Goal: Find specific page/section: Find specific page/section

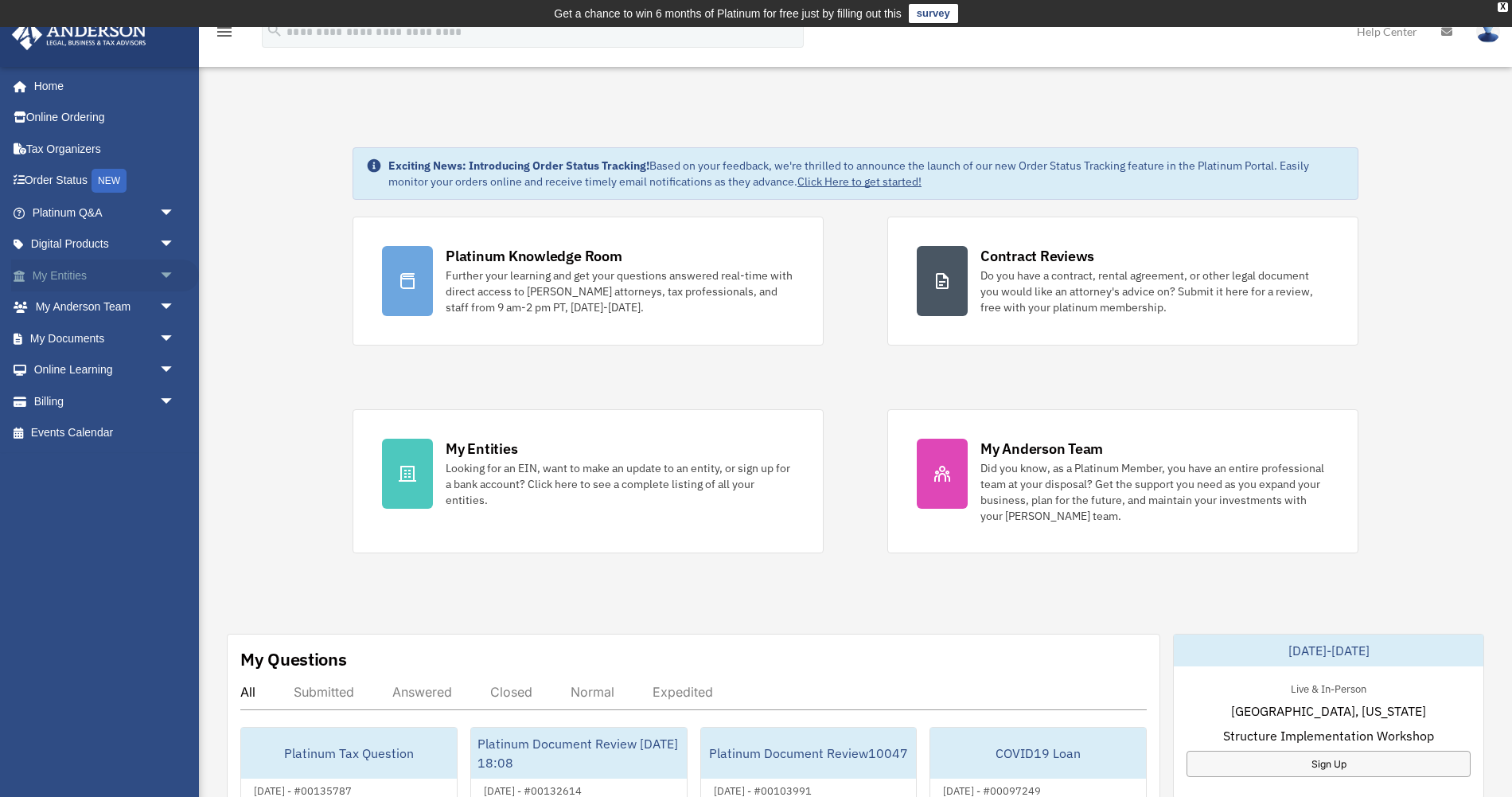
click at [136, 287] on link "My Entities arrow_drop_down" at bounding box center [105, 276] width 188 height 32
click at [160, 279] on span "arrow_drop_down" at bounding box center [175, 276] width 32 height 32
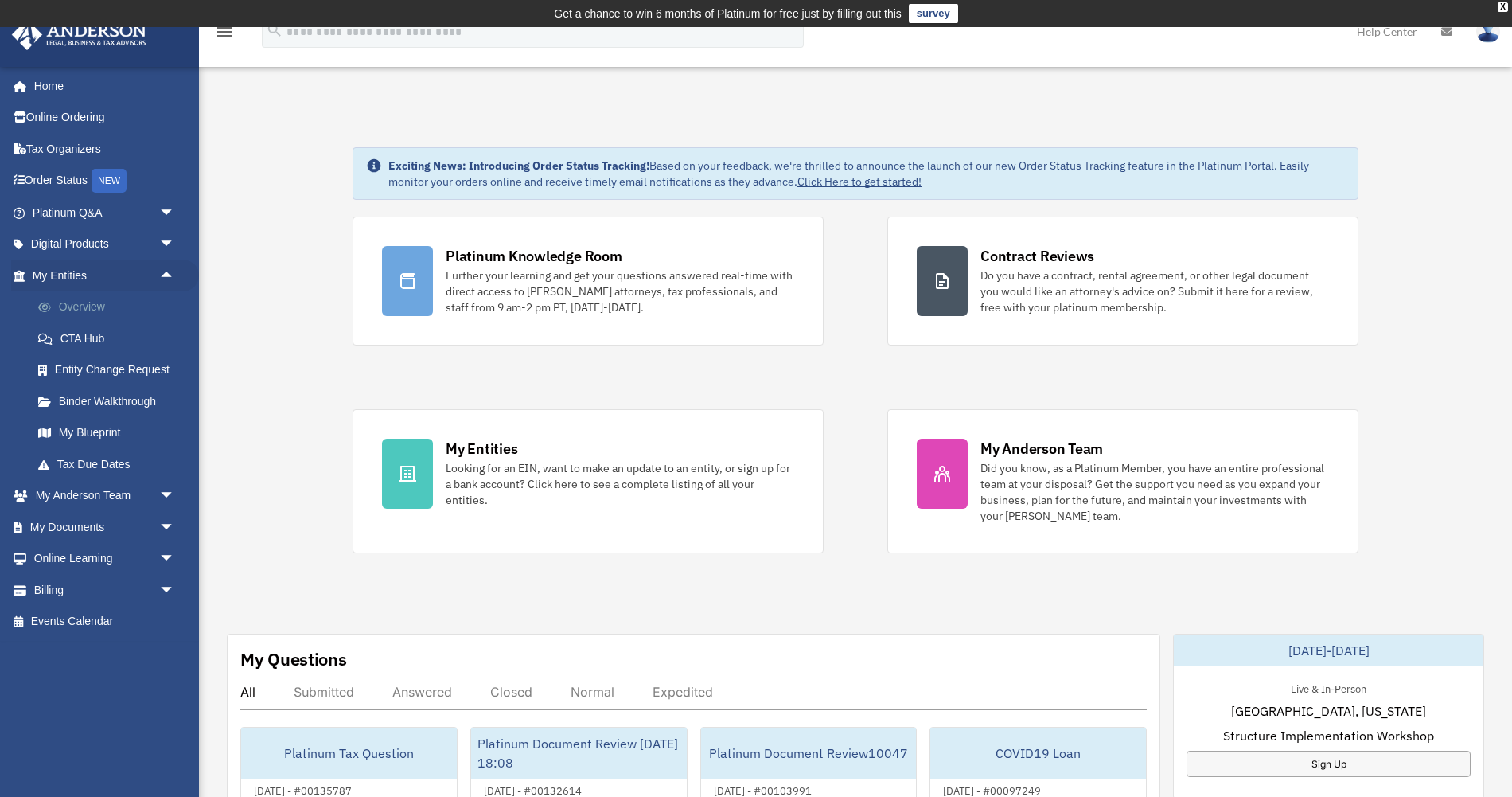
click at [119, 301] on link "Overview" at bounding box center [110, 307] width 177 height 32
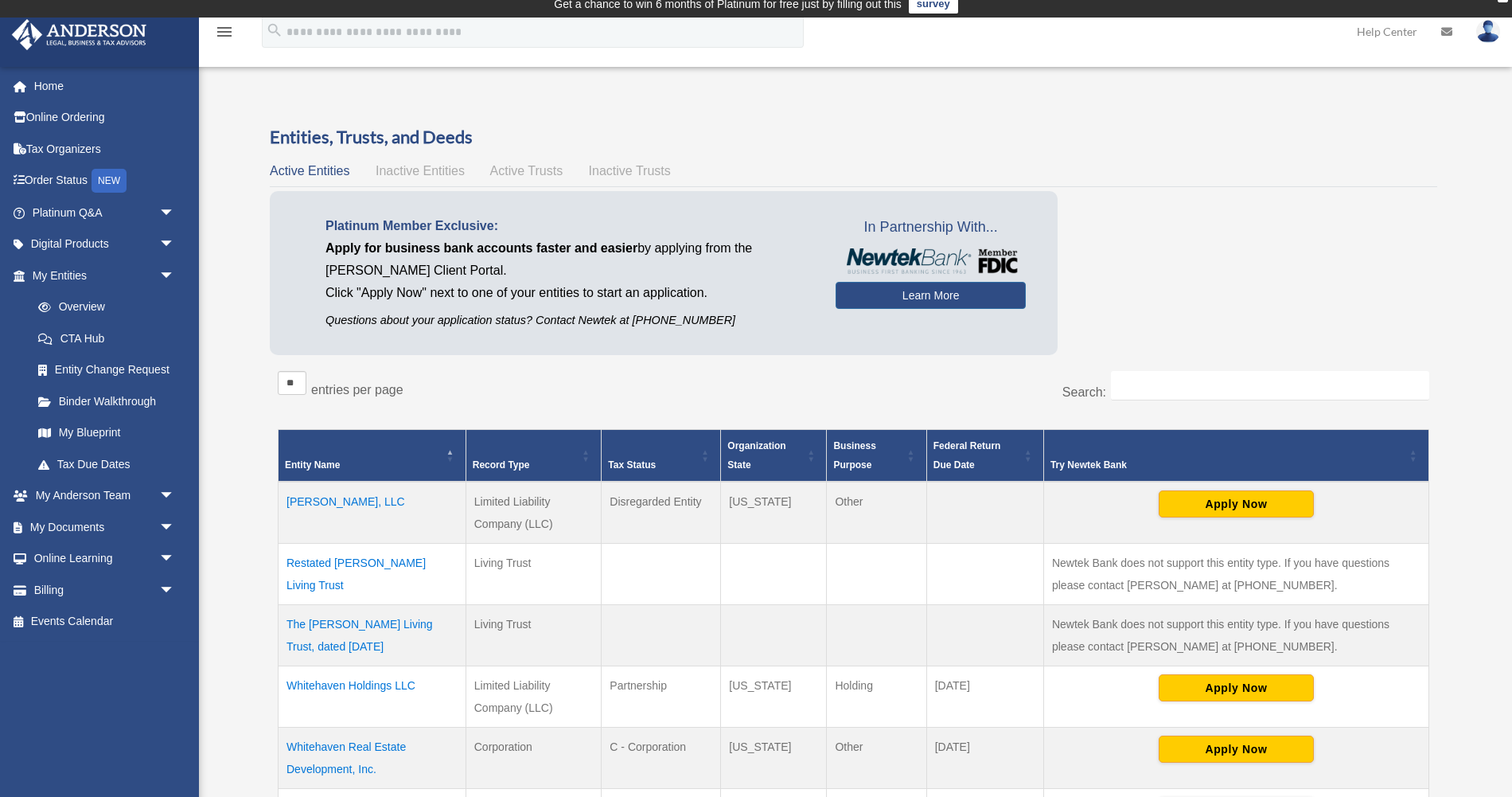
scroll to position [13, 0]
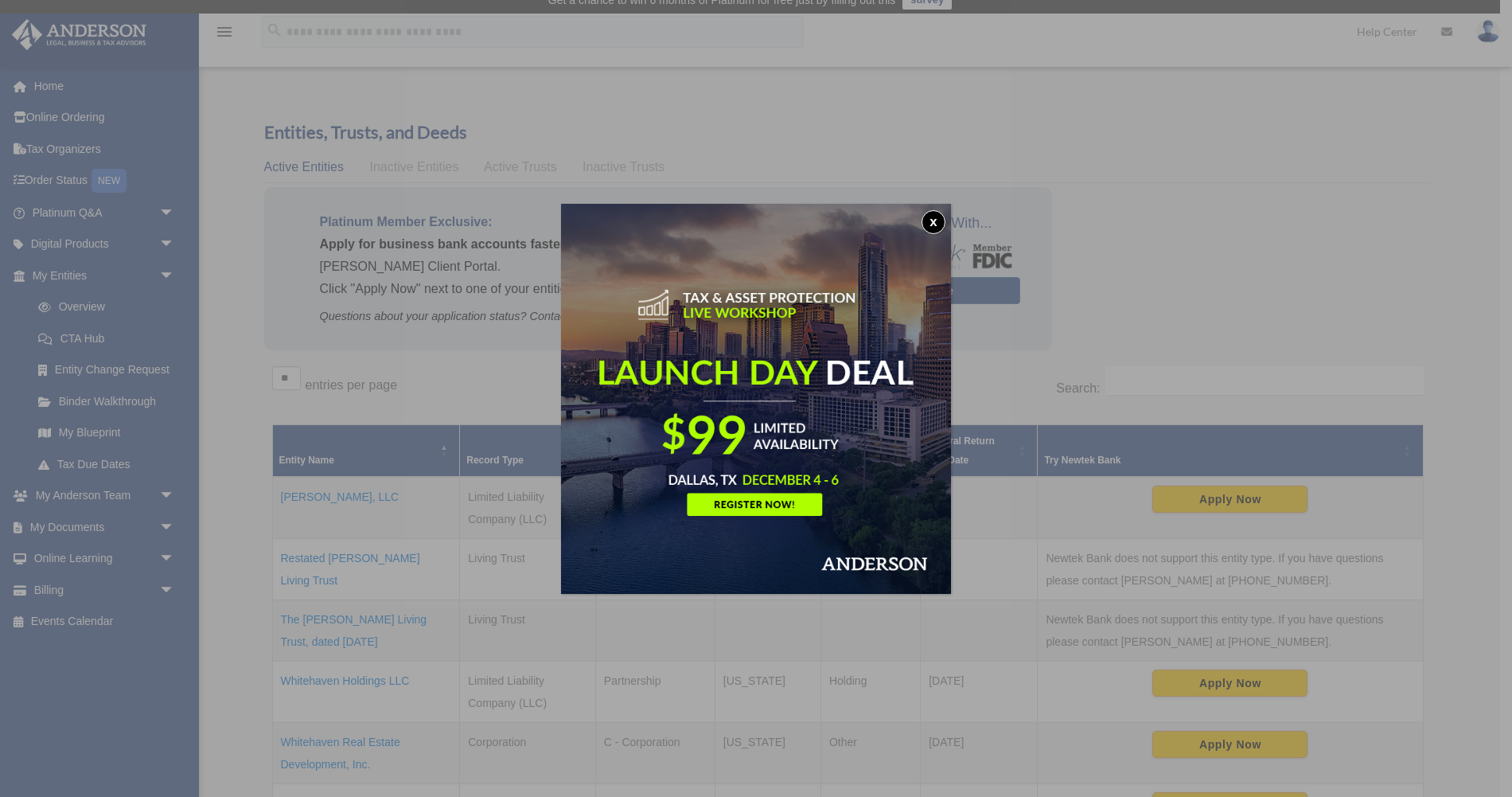
click at [931, 220] on button "x" at bounding box center [933, 222] width 24 height 24
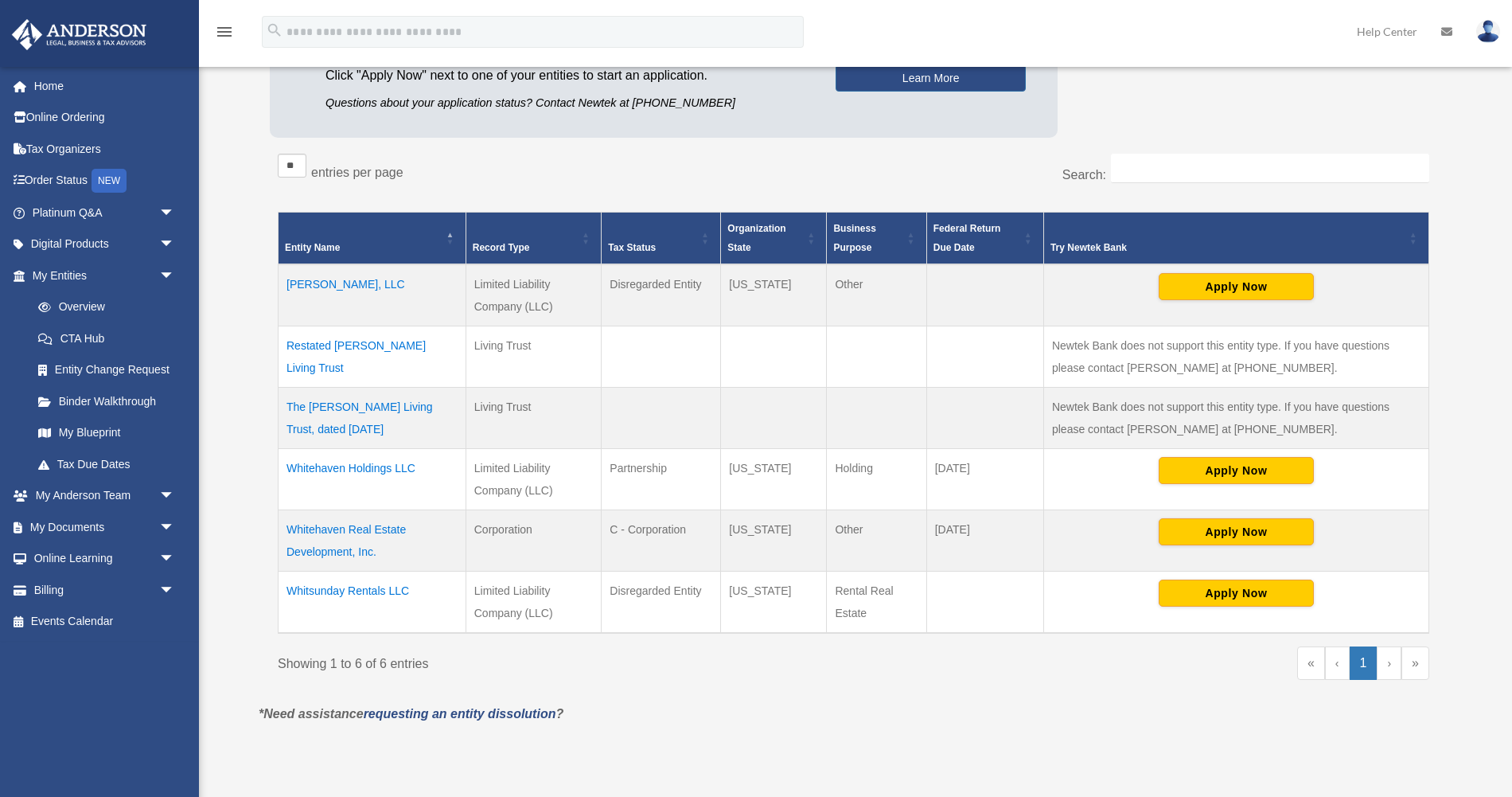
scroll to position [228, 0]
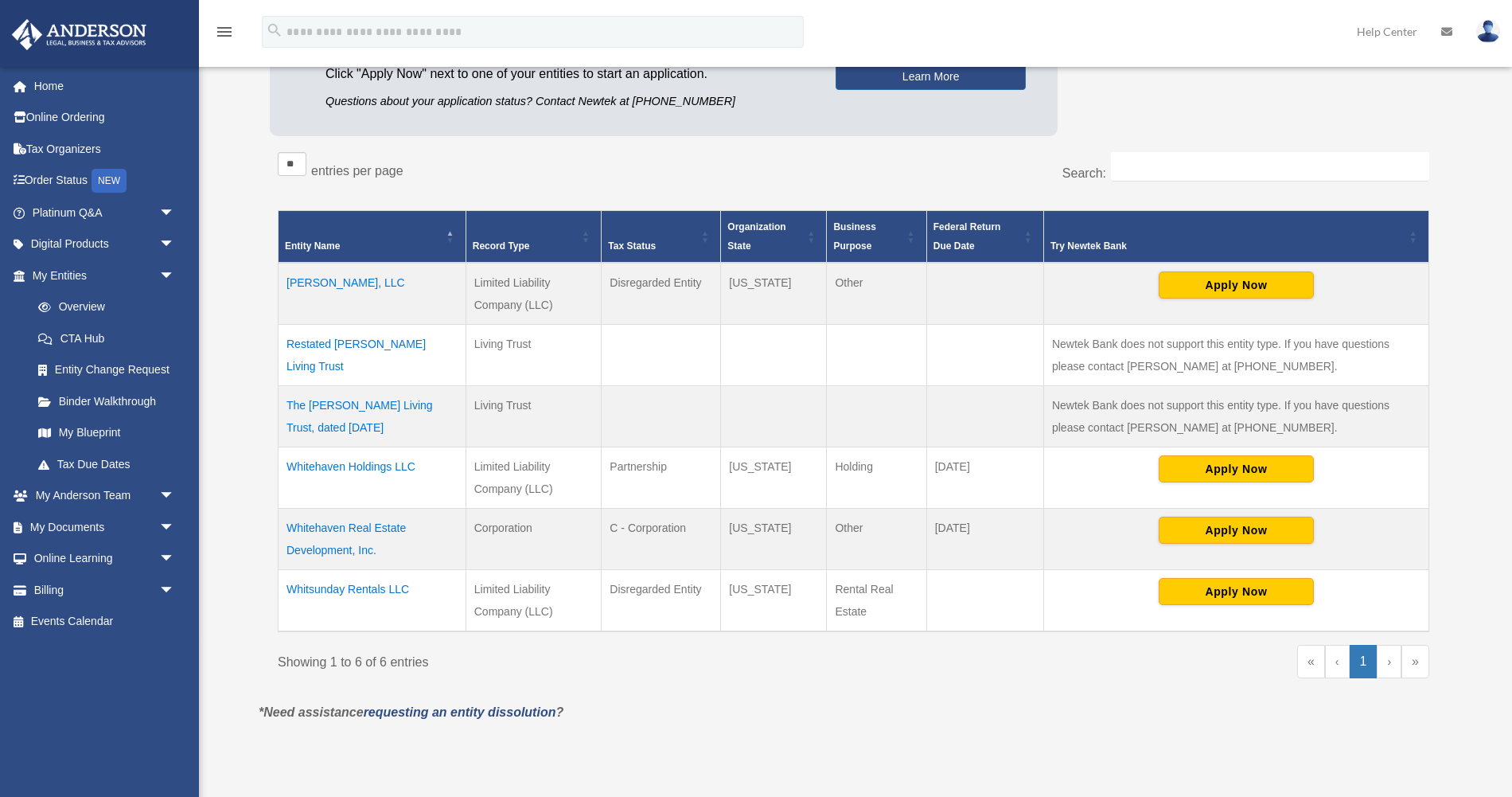
click at [357, 281] on td "Monte Solaro, LLC" at bounding box center [373, 293] width 188 height 62
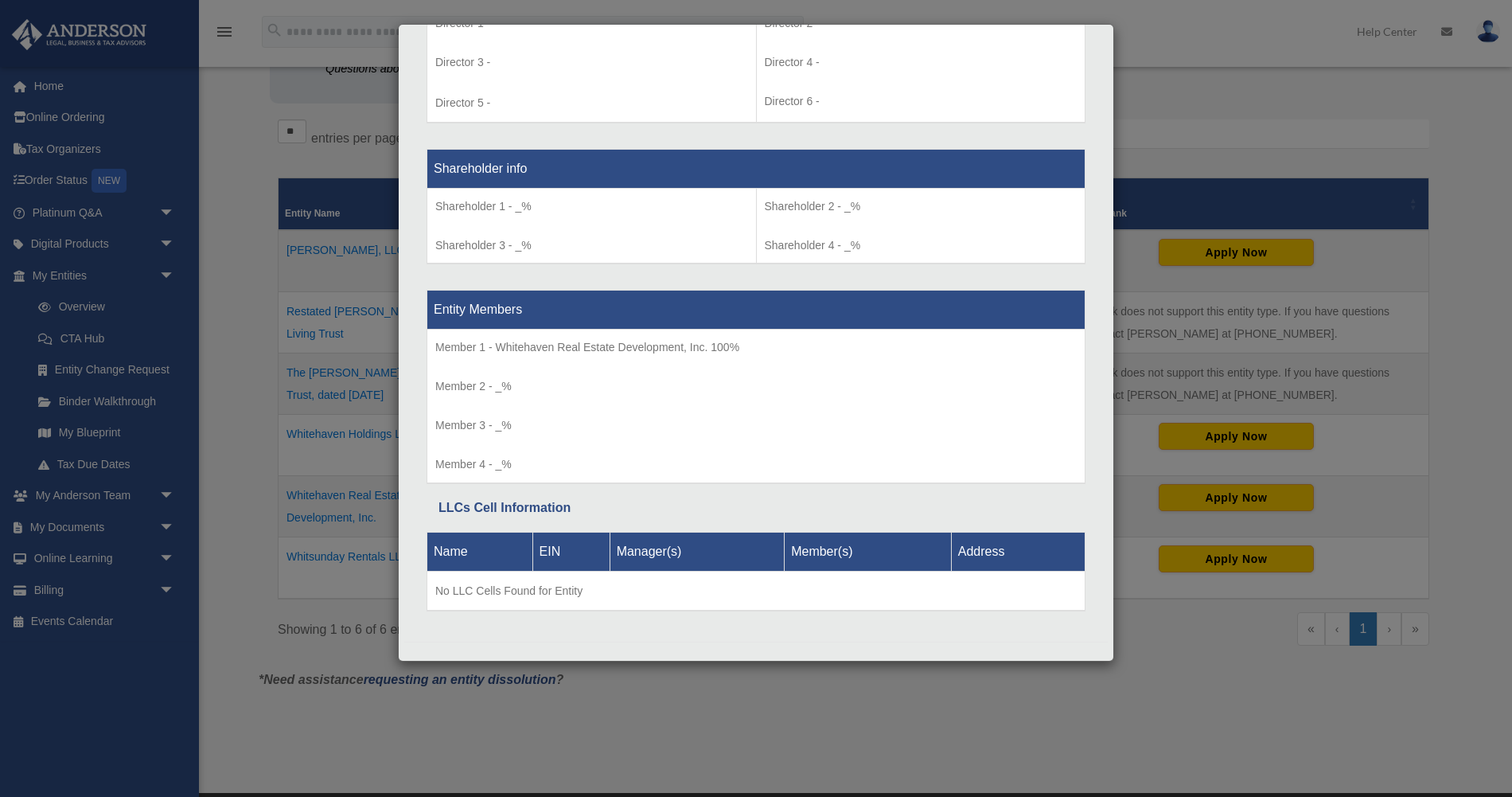
scroll to position [265, 0]
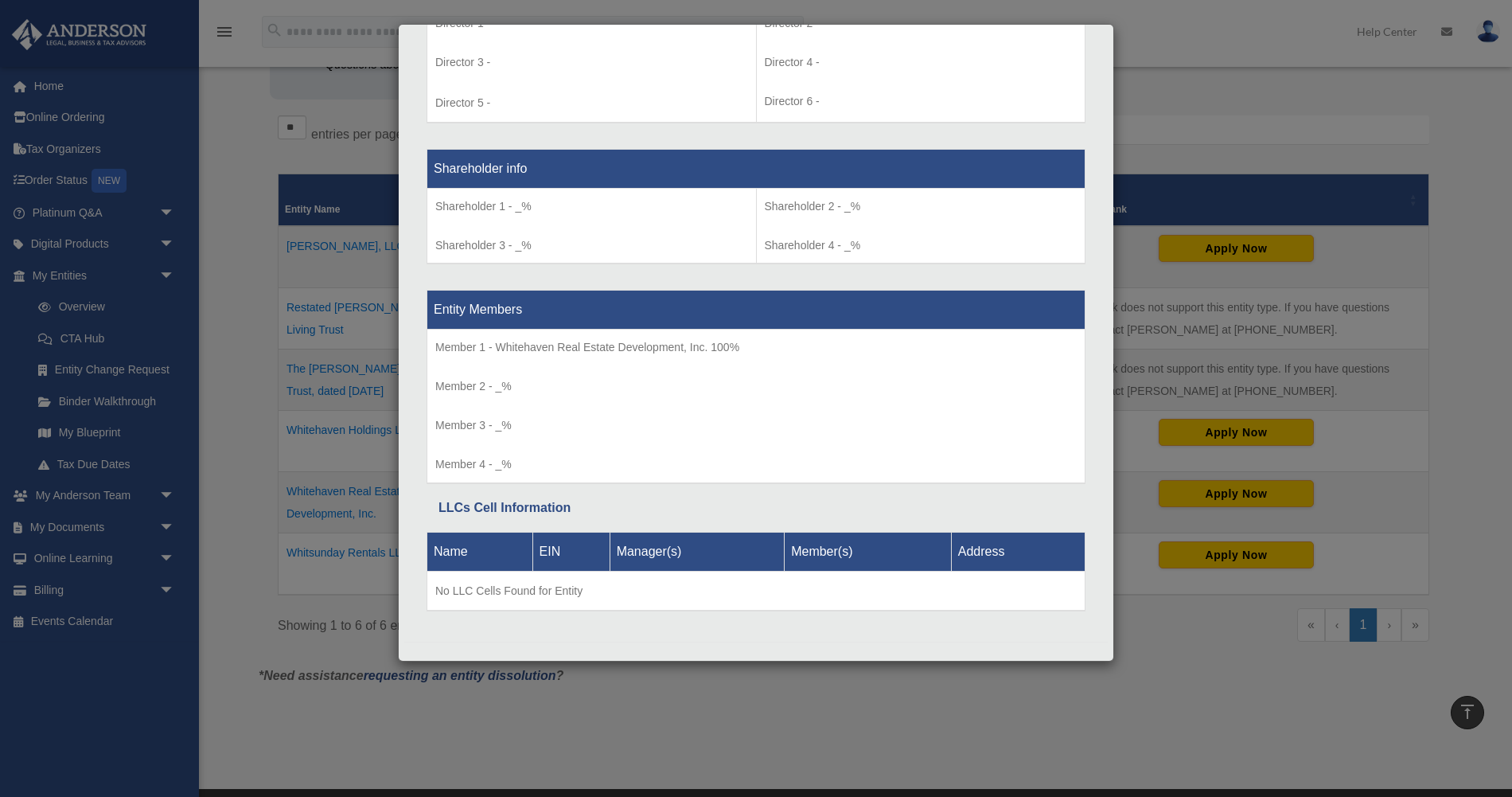
click at [824, 687] on div "Details × Articles Sent Organizational Date" at bounding box center [756, 398] width 1512 height 797
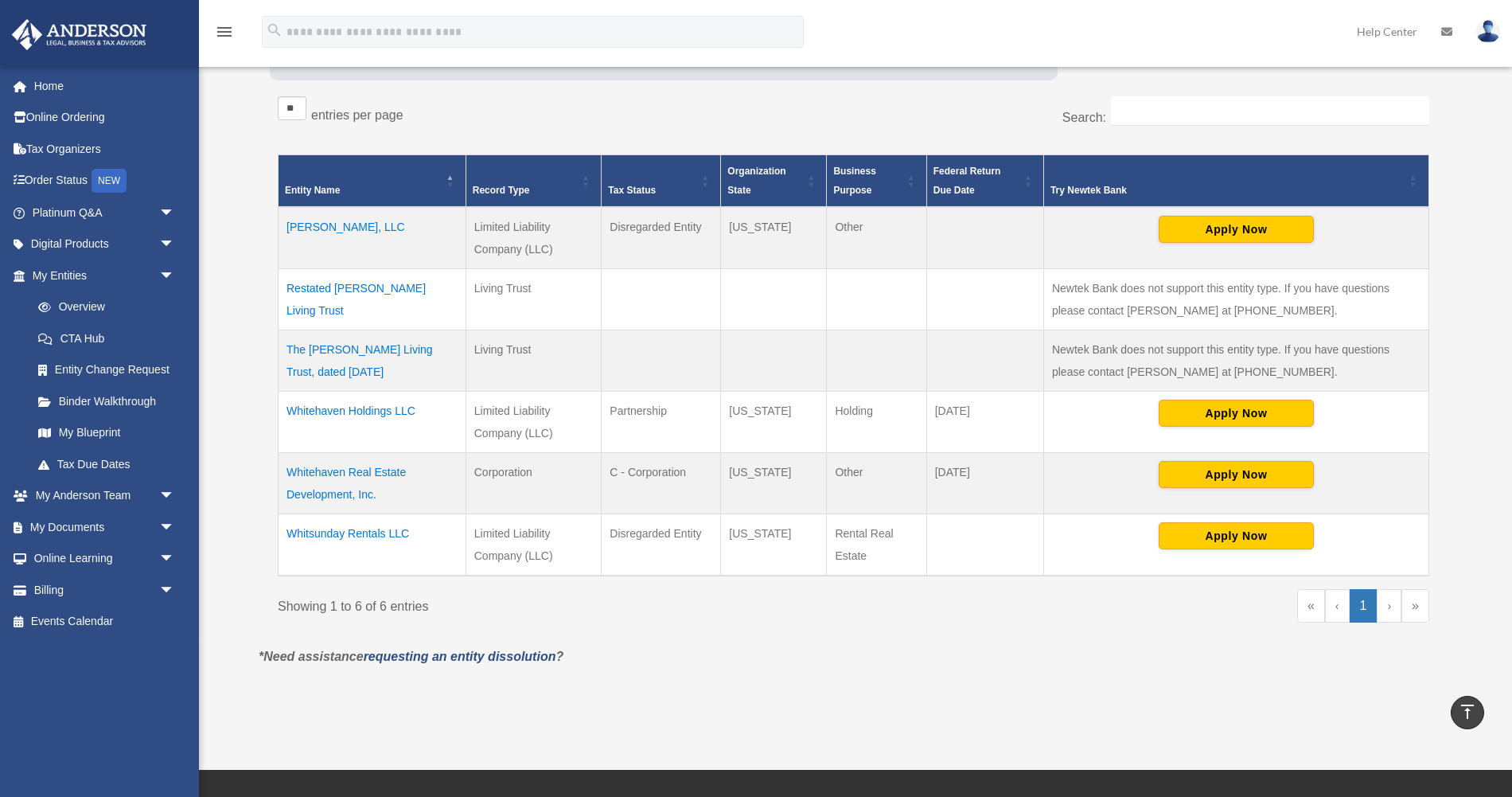
scroll to position [289, 0]
